Goal: Task Accomplishment & Management: Complete application form

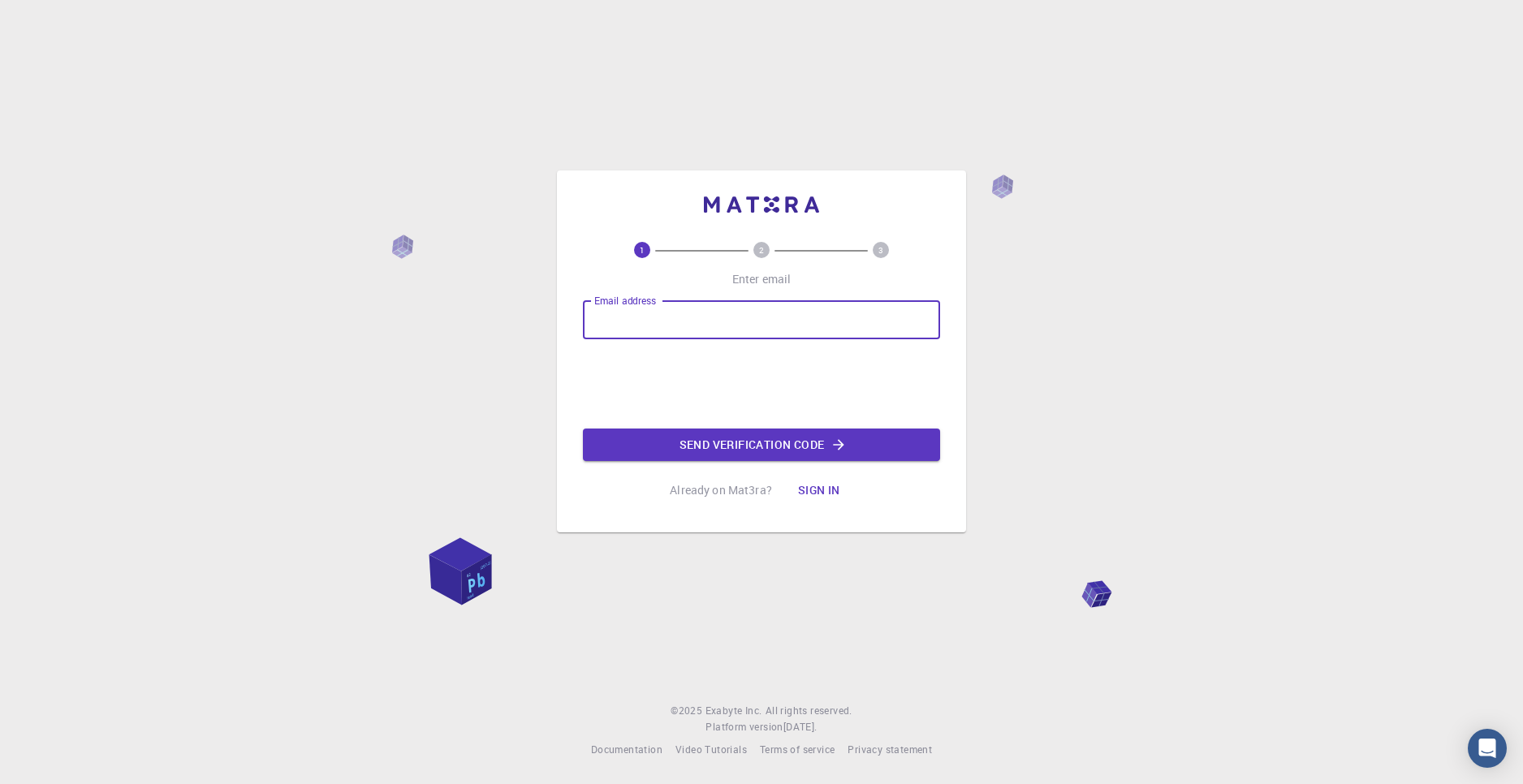
click at [685, 324] on input "Email address" at bounding box center [761, 319] width 357 height 39
type input "[EMAIL_ADDRESS][PERSON_NAME][DOMAIN_NAME]"
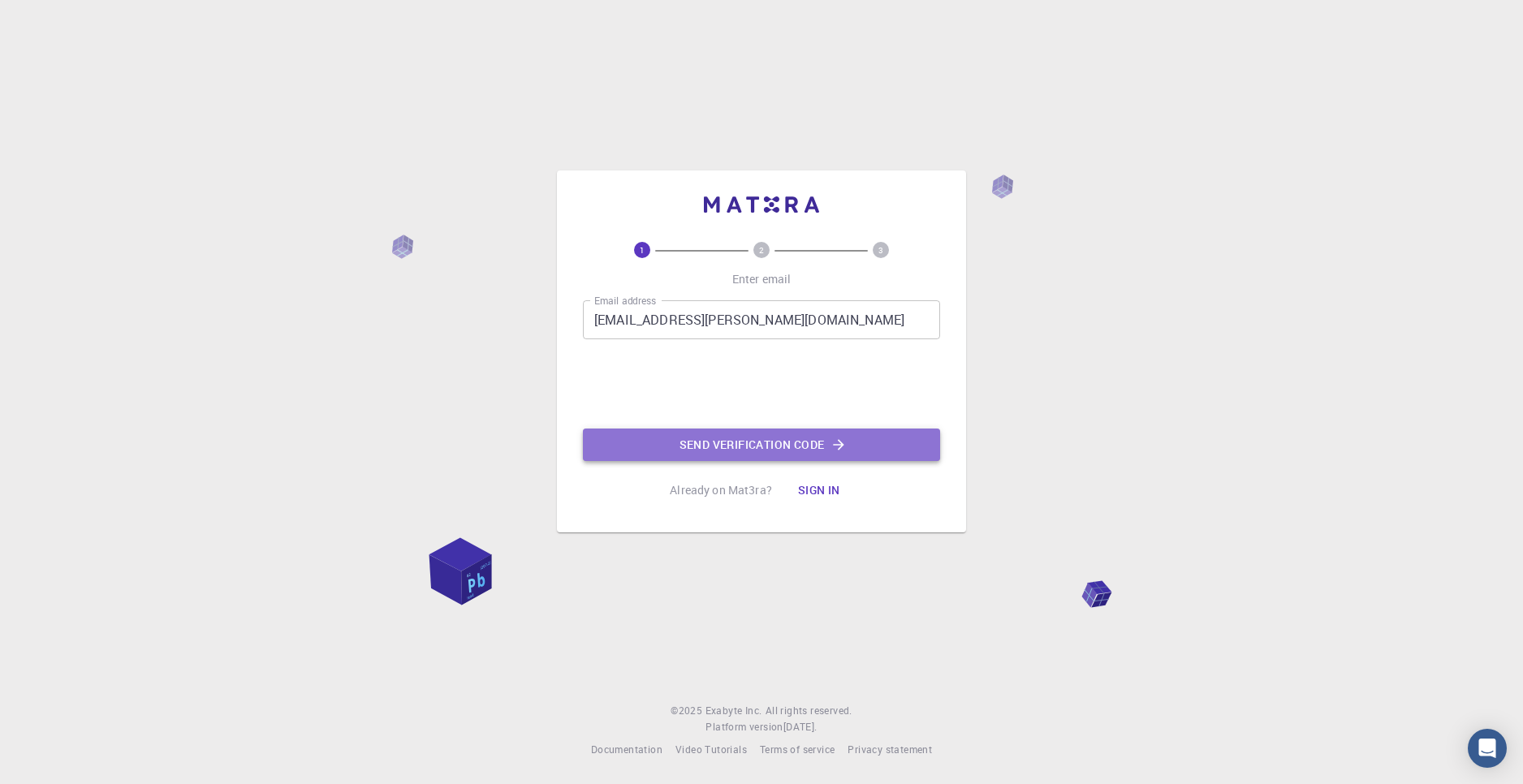
click at [750, 439] on button "Send verification code" at bounding box center [761, 445] width 357 height 33
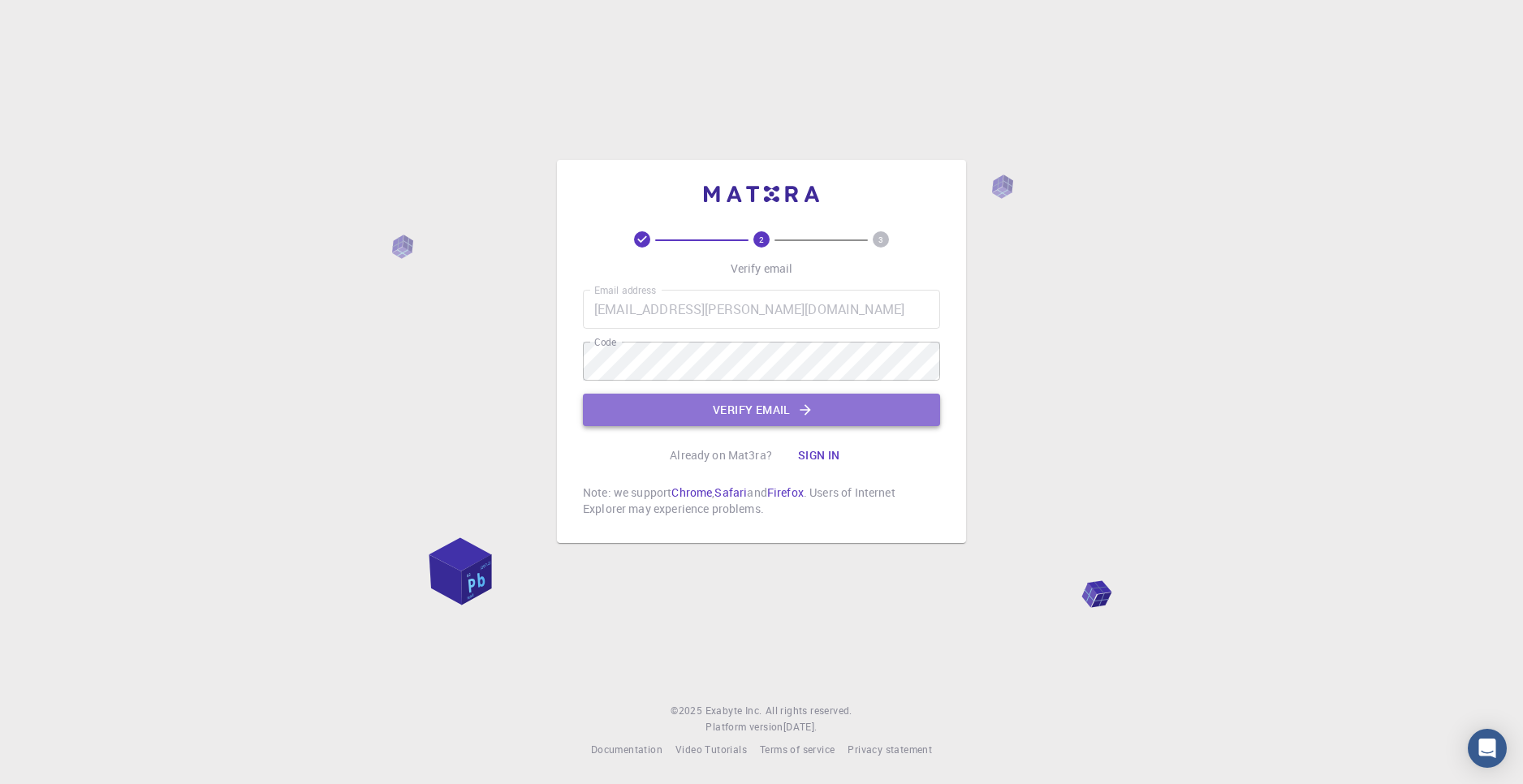
click at [708, 420] on button "Verify email" at bounding box center [761, 410] width 357 height 33
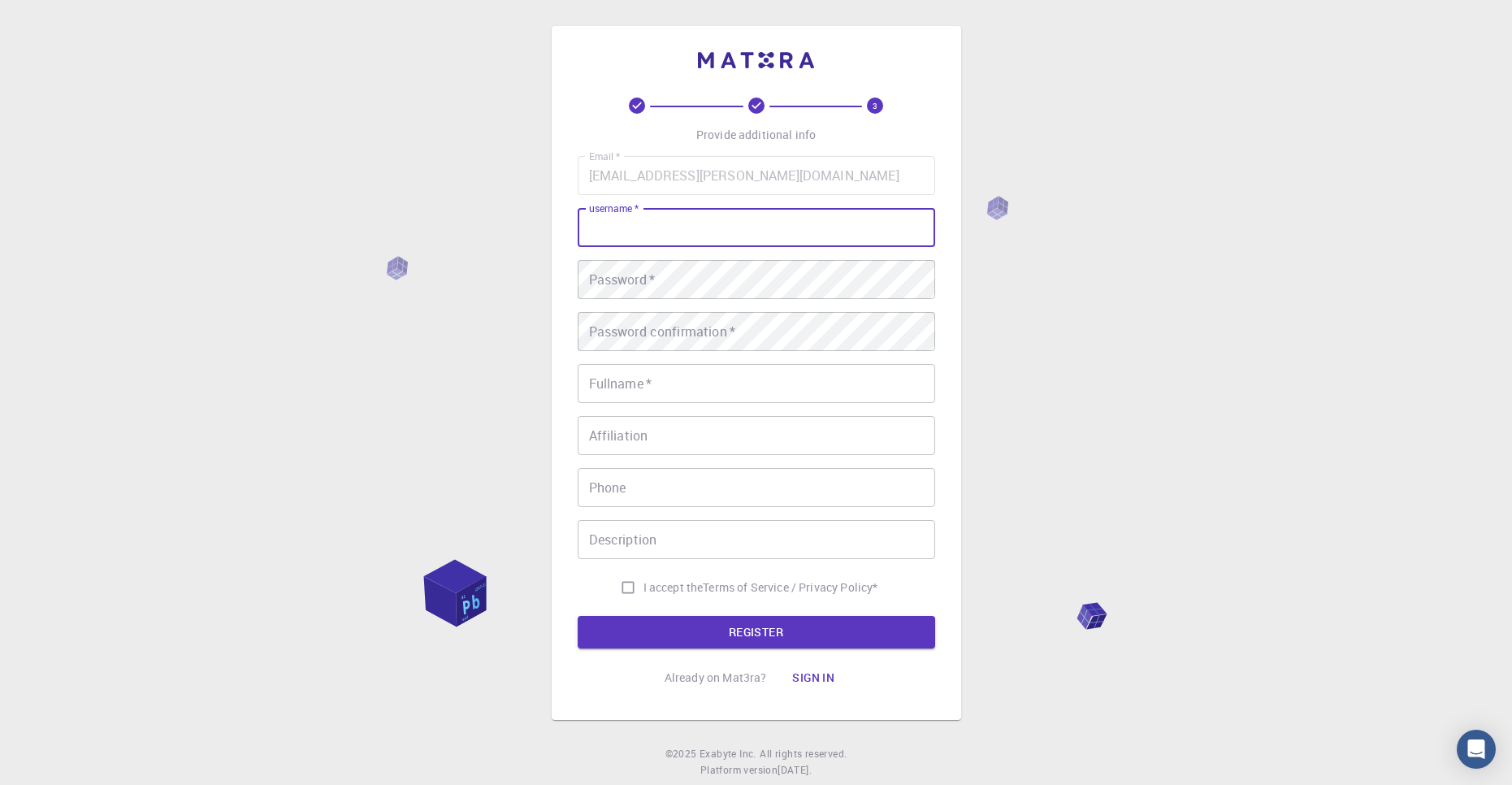
click at [728, 227] on input "username   *" at bounding box center [756, 228] width 358 height 39
type input "[PERSON_NAME]"
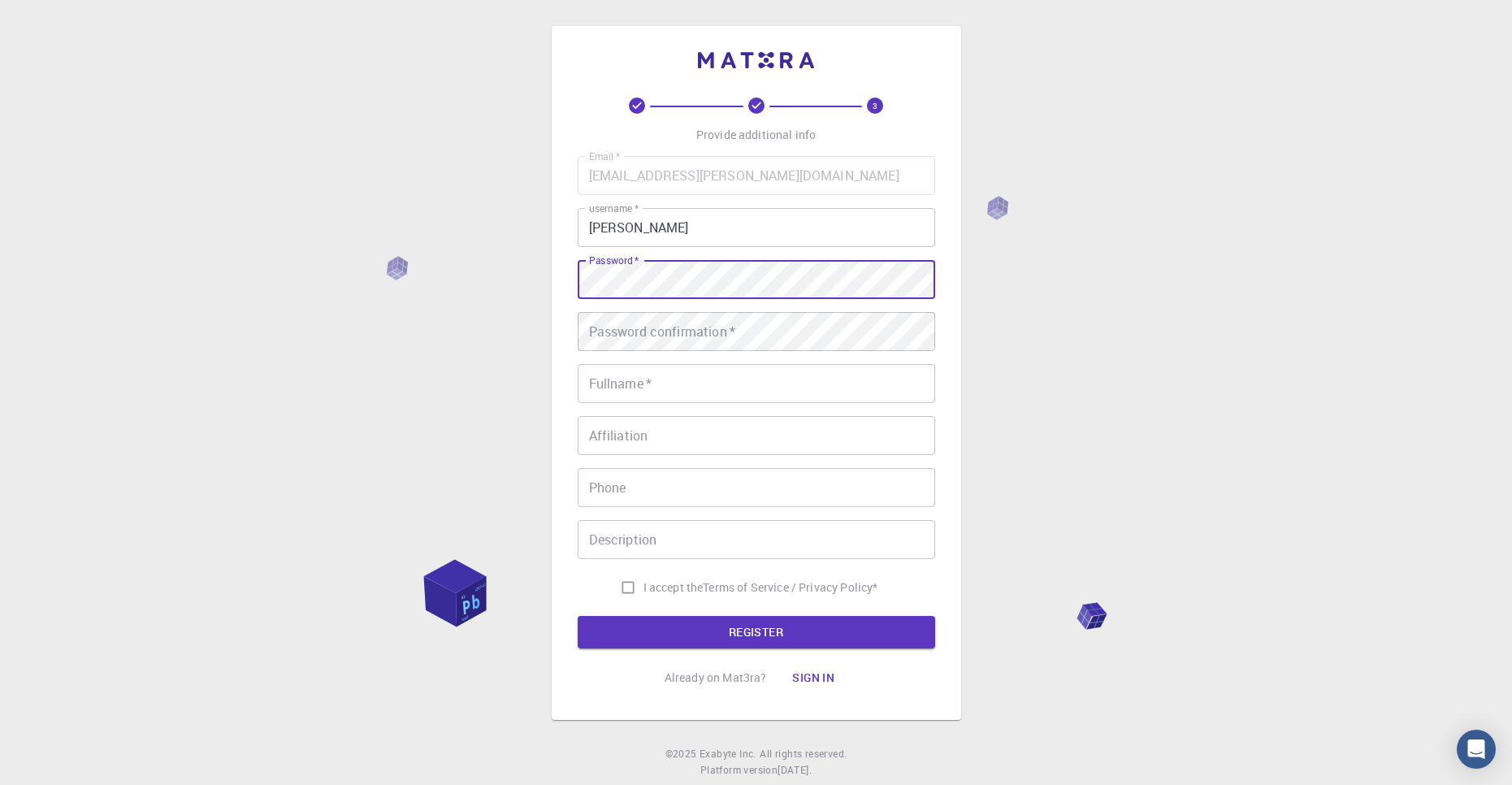
click at [578, 616] on button "REGISTER" at bounding box center [756, 633] width 358 height 33
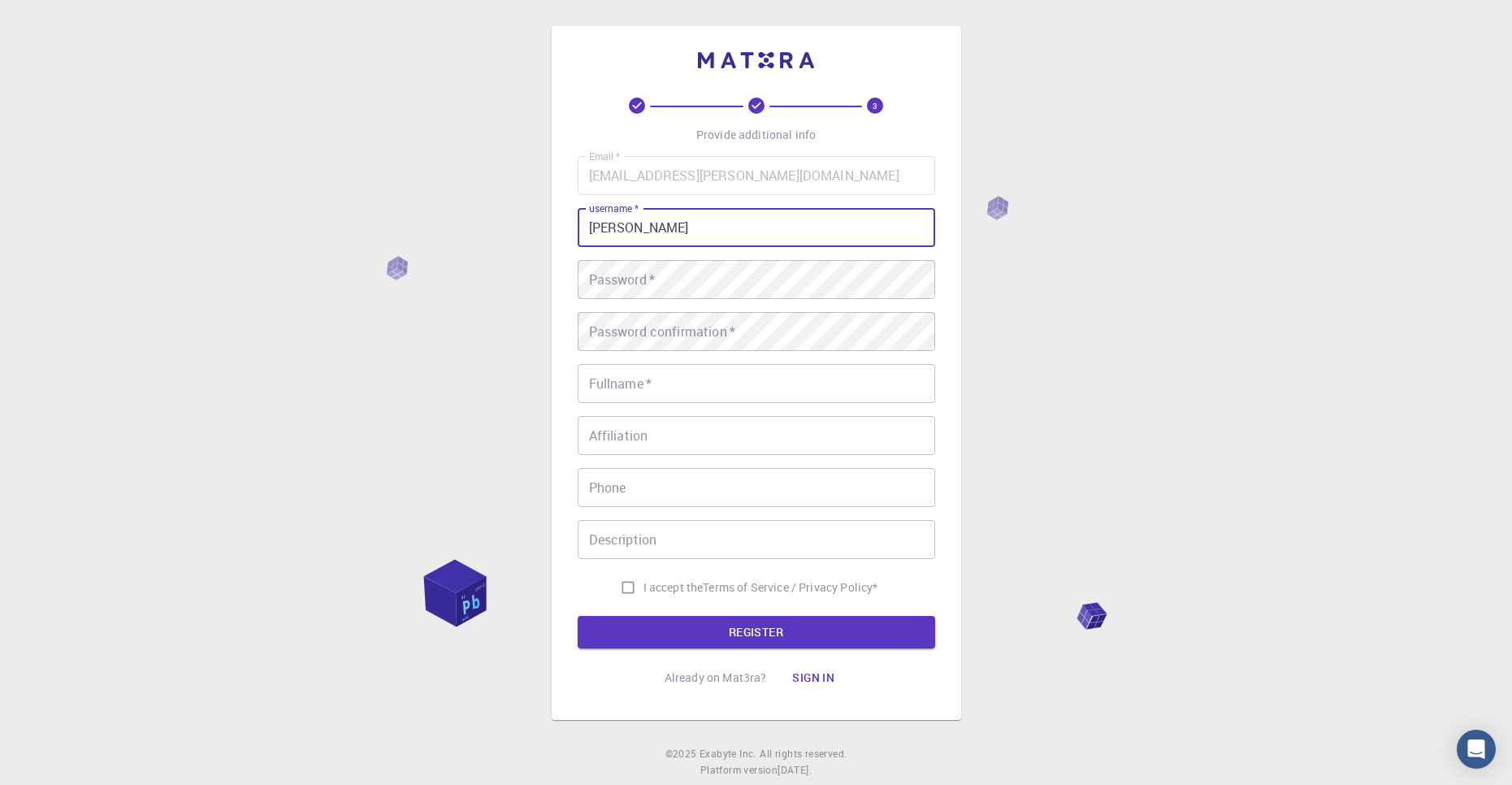
click at [652, 239] on input "[PERSON_NAME]" at bounding box center [756, 228] width 358 height 39
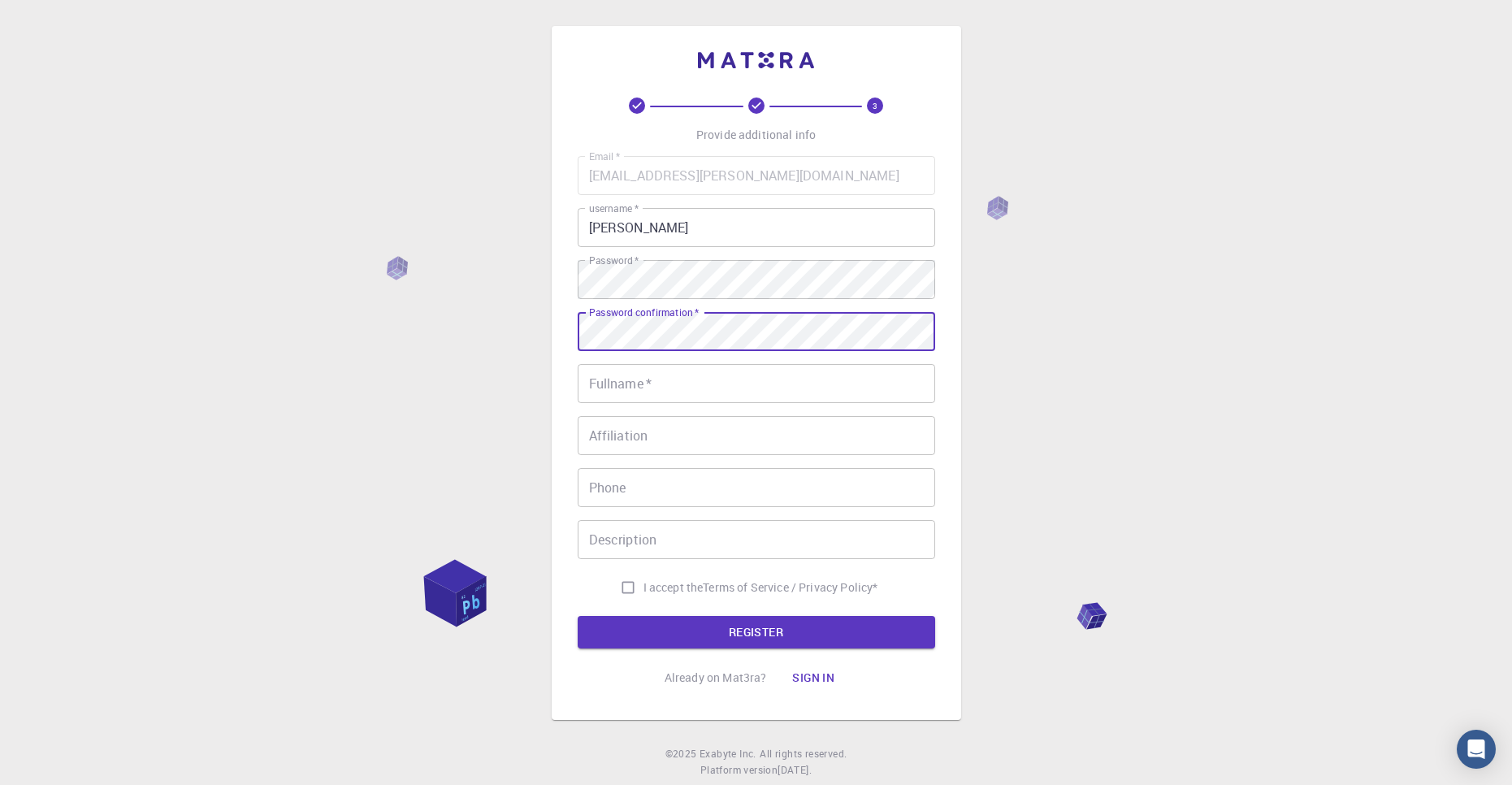
click at [725, 403] on input "Fullname   *" at bounding box center [756, 384] width 358 height 39
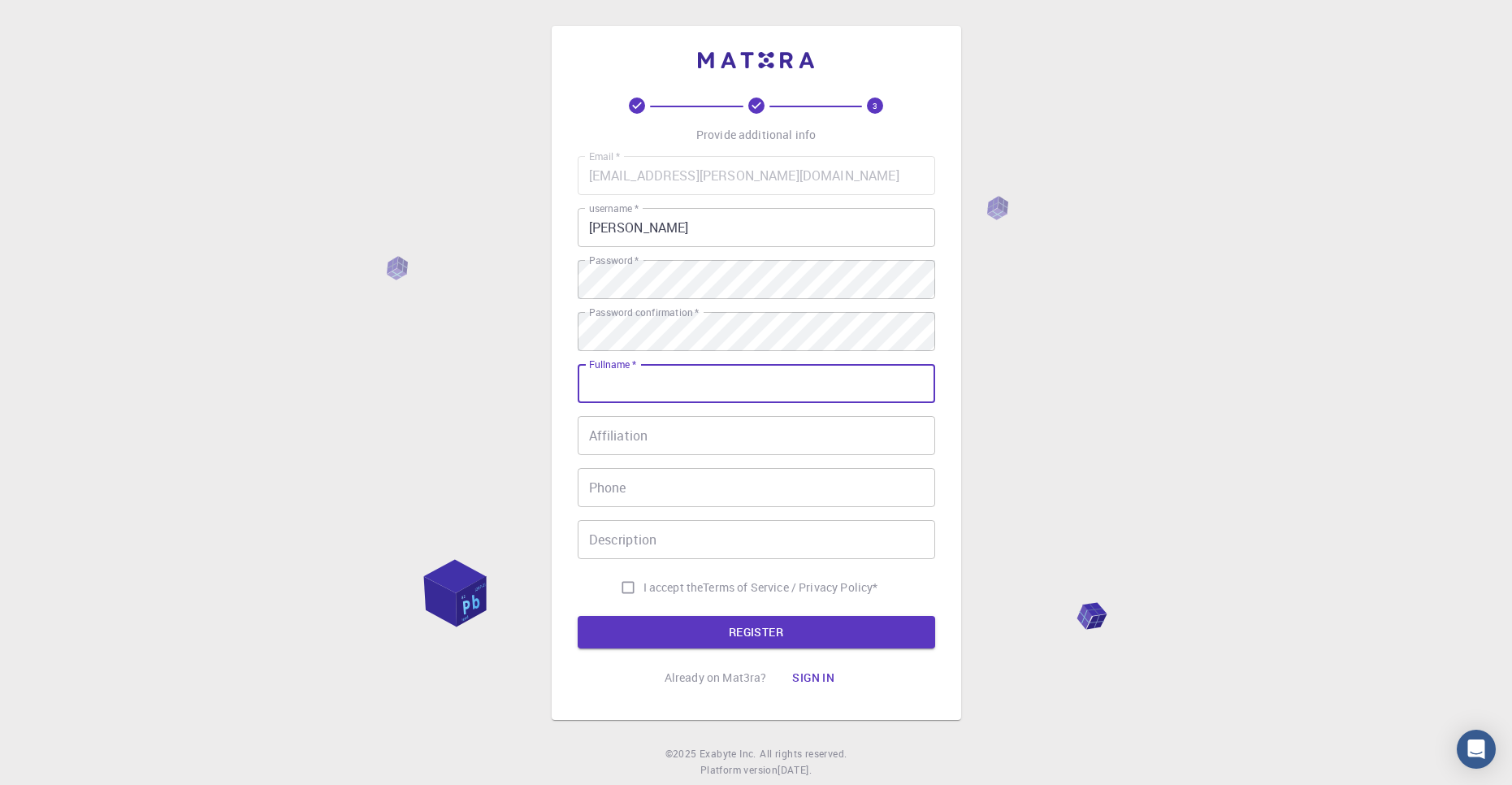
type input "[PERSON_NAME]"
type input "060215600"
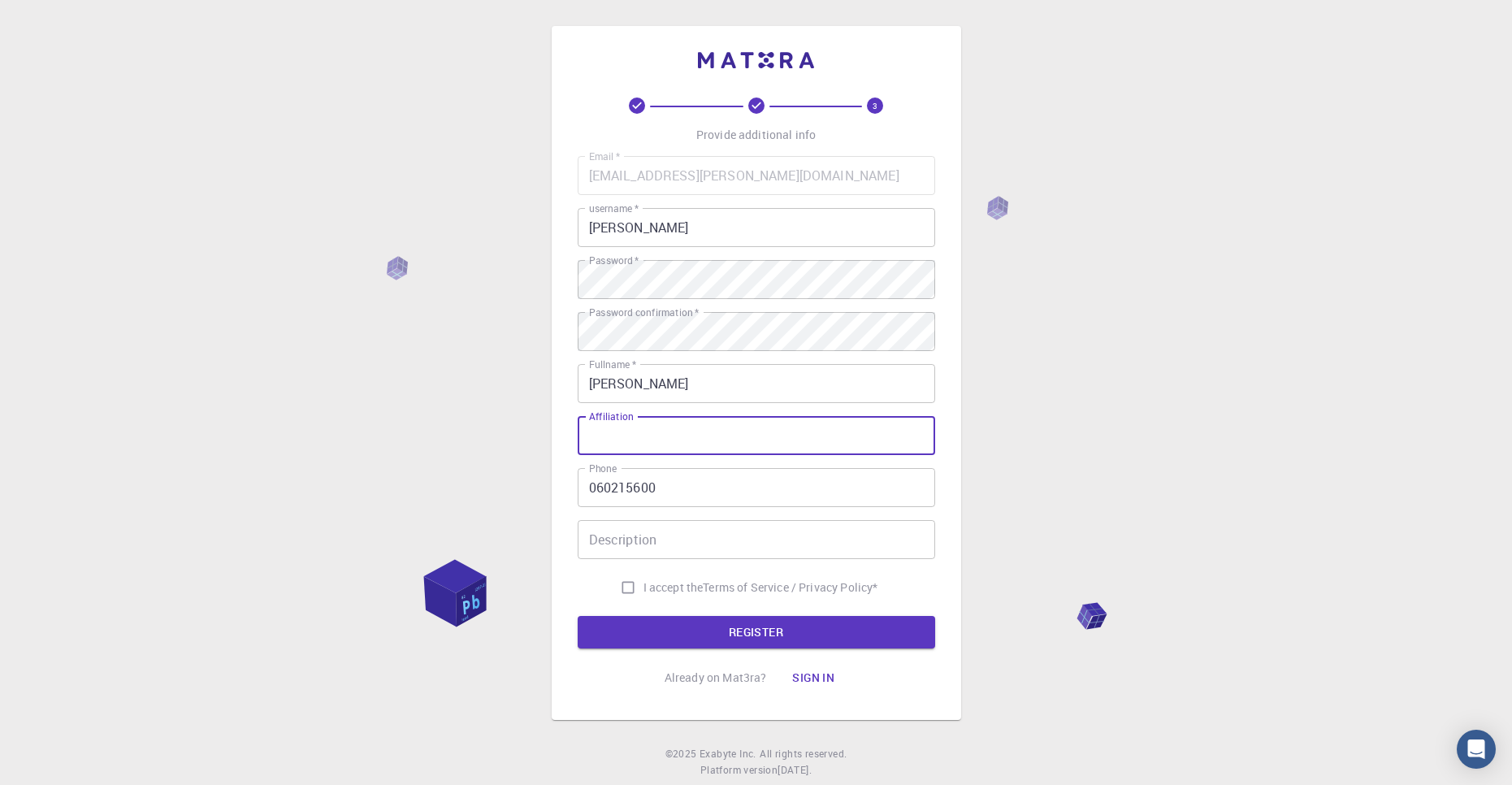
click at [732, 442] on input "Affiliation" at bounding box center [756, 435] width 358 height 39
drag, startPoint x: 1070, startPoint y: 365, endPoint x: 1025, endPoint y: 354, distance: 46.3
click at [1054, 361] on div "3 Provide additional info Email   * [EMAIL_ADDRESS][PERSON_NAME][DOMAIN_NAME] E…" at bounding box center [756, 414] width 1512 height 828
click at [636, 591] on input "I accept the Terms of Service / Privacy Policy *" at bounding box center [628, 587] width 31 height 31
checkbox input "true"
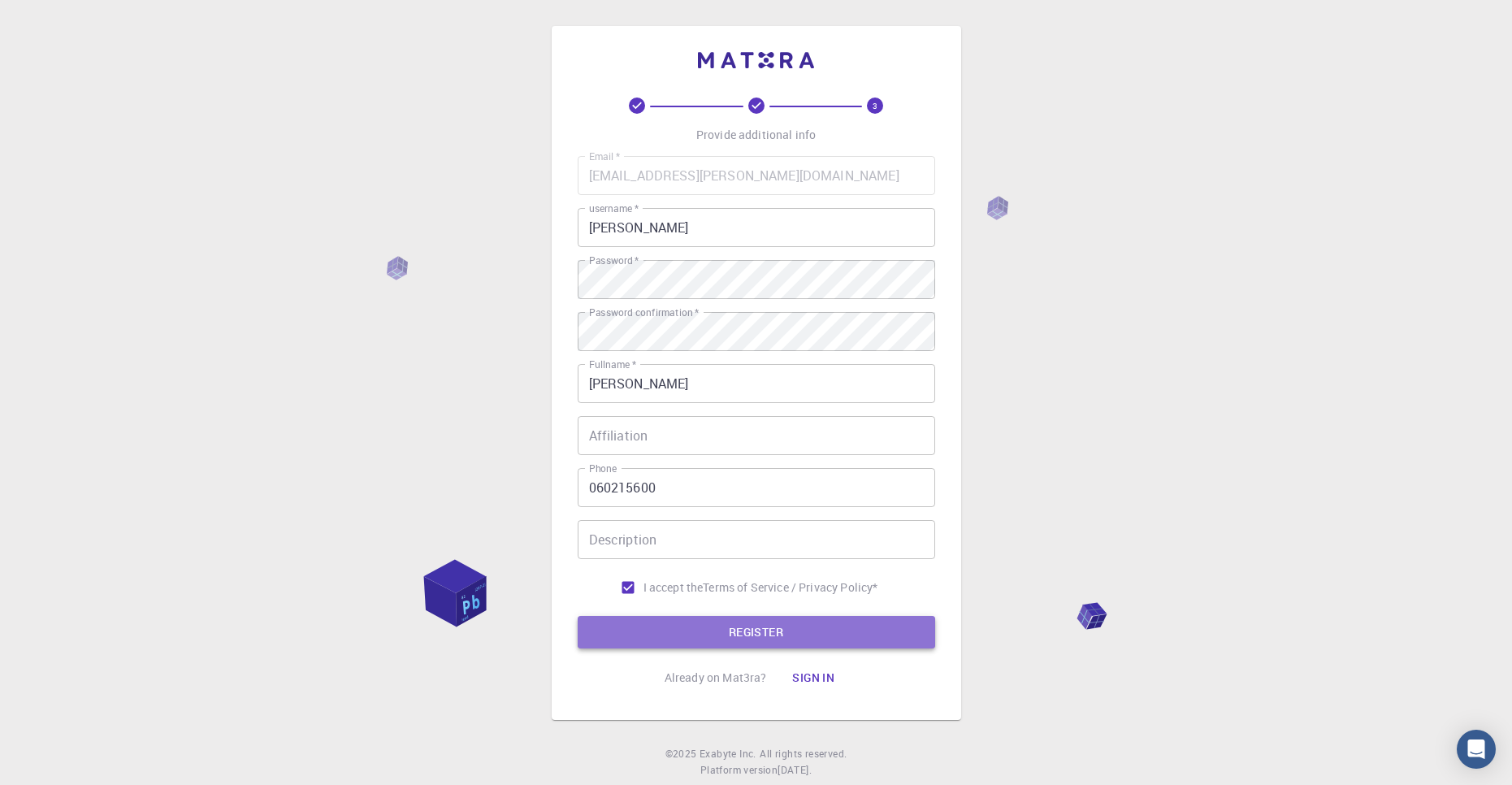
click at [718, 644] on button "REGISTER" at bounding box center [756, 633] width 358 height 33
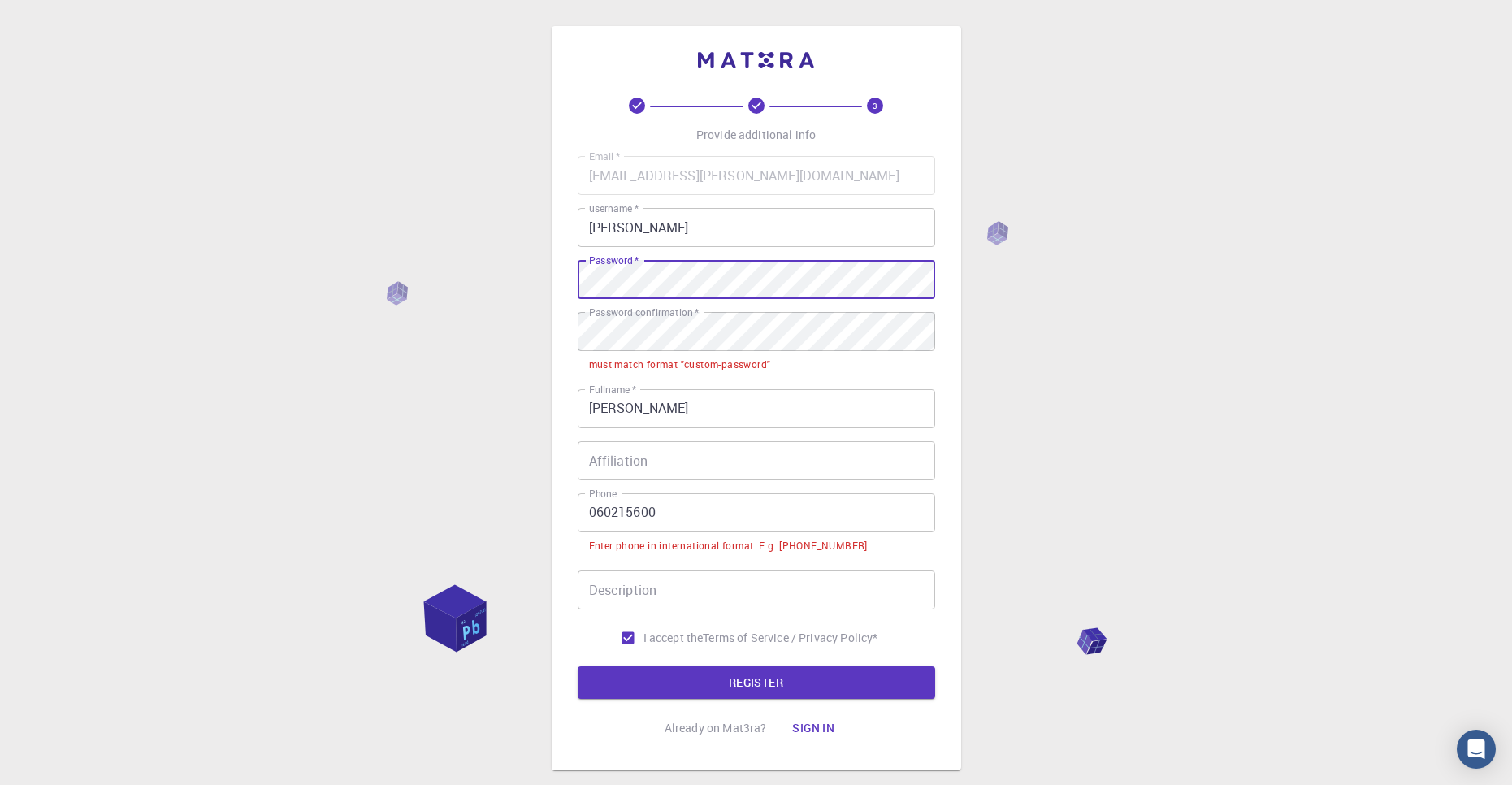
click at [517, 254] on div "3 Provide additional info Email   * [EMAIL_ADDRESS][PERSON_NAME][DOMAIN_NAME] E…" at bounding box center [756, 439] width 1512 height 878
click at [578, 667] on button "REGISTER" at bounding box center [756, 683] width 358 height 33
drag, startPoint x: 904, startPoint y: 376, endPoint x: 1129, endPoint y: 361, distance: 225.5
click at [959, 386] on div "3 Provide additional info Email   * [EMAIL_ADDRESS][PERSON_NAME][DOMAIN_NAME] E…" at bounding box center [756, 398] width 410 height 744
click at [1129, 361] on div "3 Provide additional info Email   * [EMAIL_ADDRESS][PERSON_NAME][DOMAIN_NAME] E…" at bounding box center [756, 439] width 1512 height 878
